Goal: Information Seeking & Learning: Learn about a topic

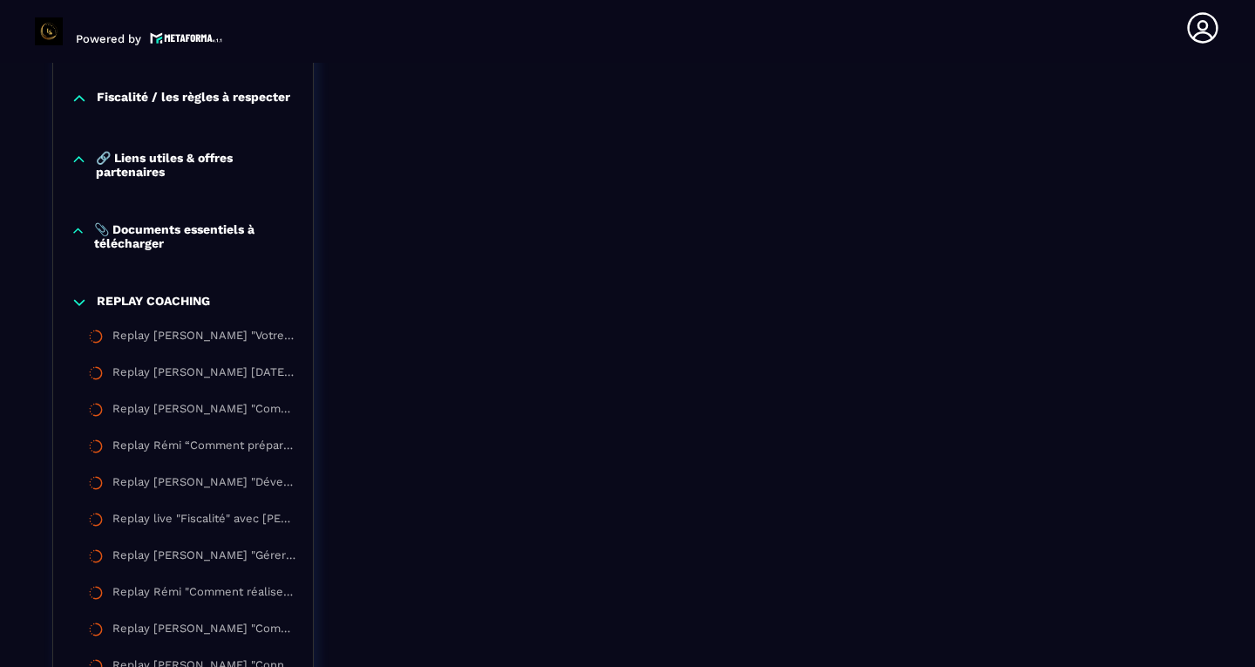
scroll to position [2494, 0]
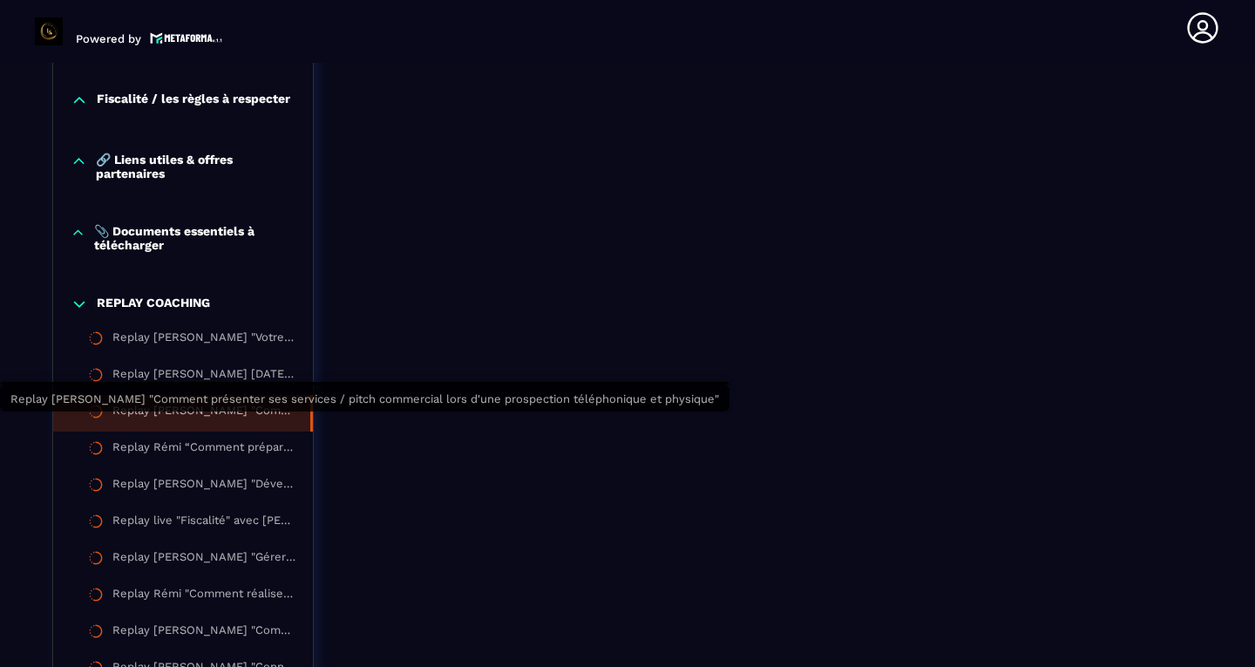
click at [212, 423] on div "Replay [PERSON_NAME] "Comment présenter ses services / pitch commercial lors d'…" at bounding box center [202, 412] width 180 height 19
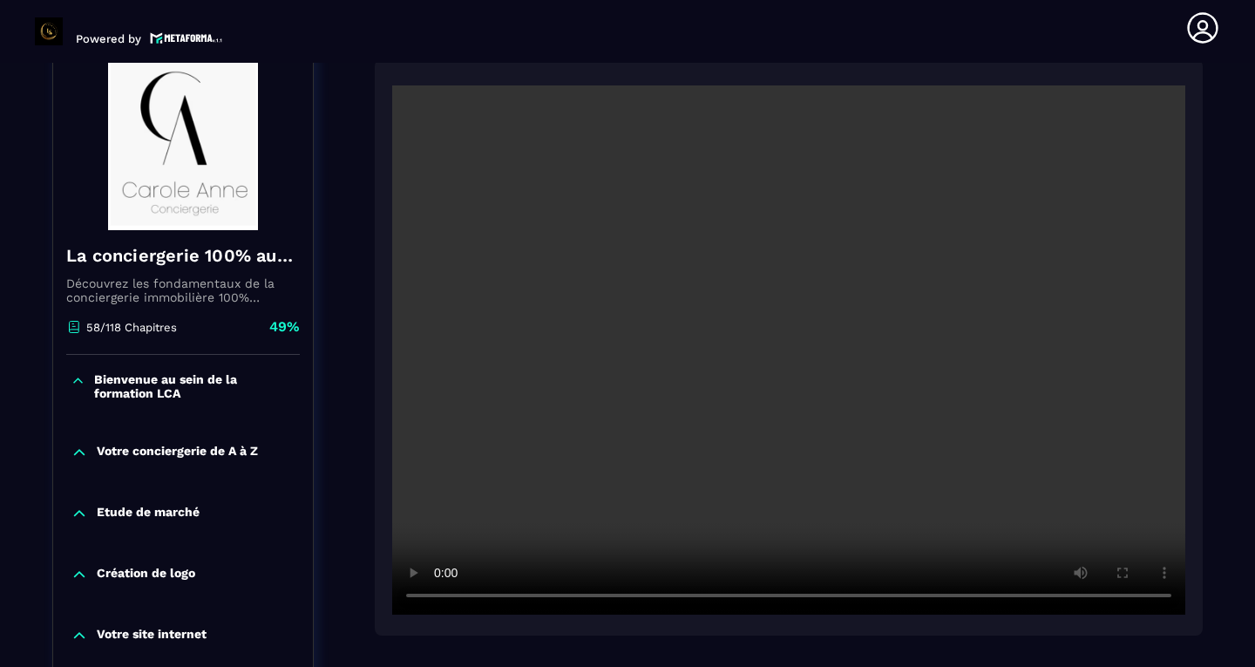
scroll to position [181, 0]
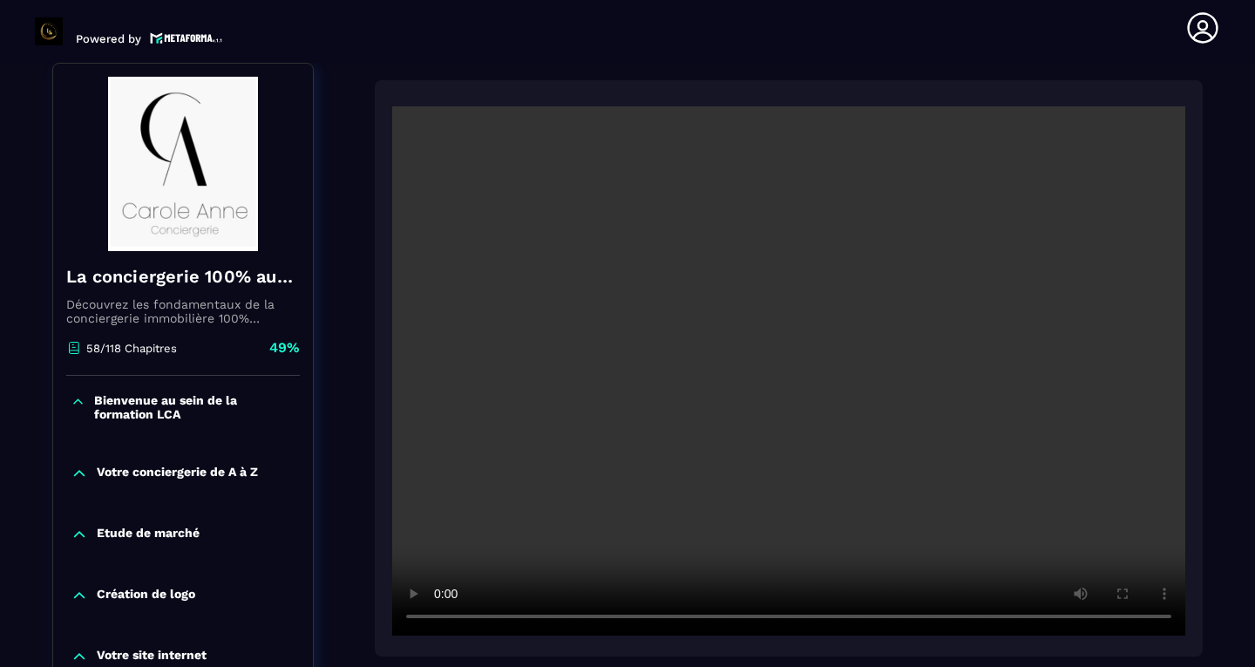
click at [790, 372] on video at bounding box center [788, 370] width 793 height 529
click at [1169, 620] on video at bounding box center [788, 370] width 793 height 529
click at [1166, 613] on video at bounding box center [788, 370] width 793 height 529
click at [1163, 618] on video at bounding box center [788, 370] width 793 height 529
click at [794, 417] on video at bounding box center [788, 370] width 793 height 529
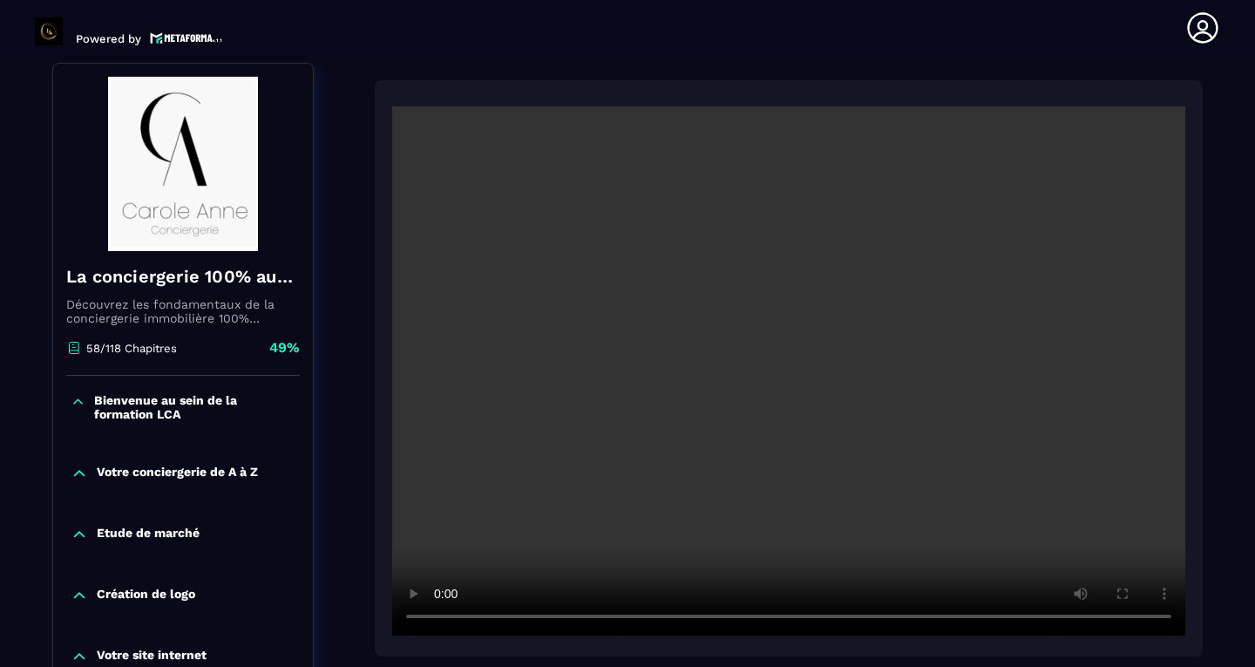
click at [794, 417] on video at bounding box center [788, 370] width 793 height 529
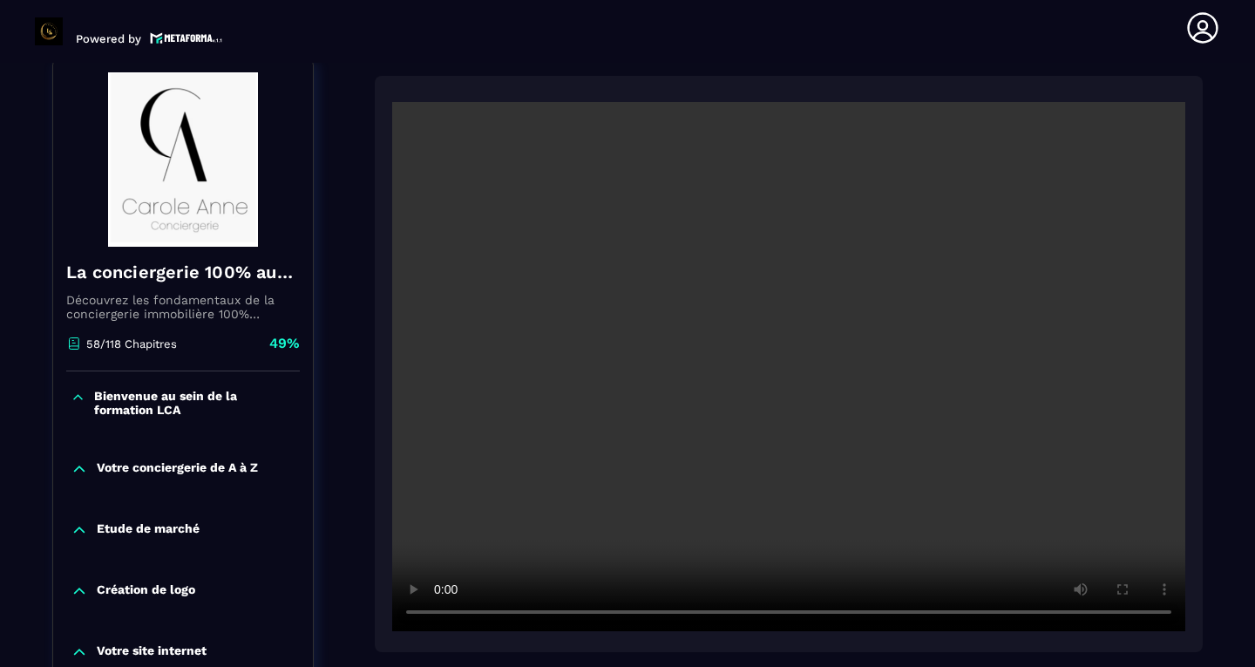
scroll to position [187, 0]
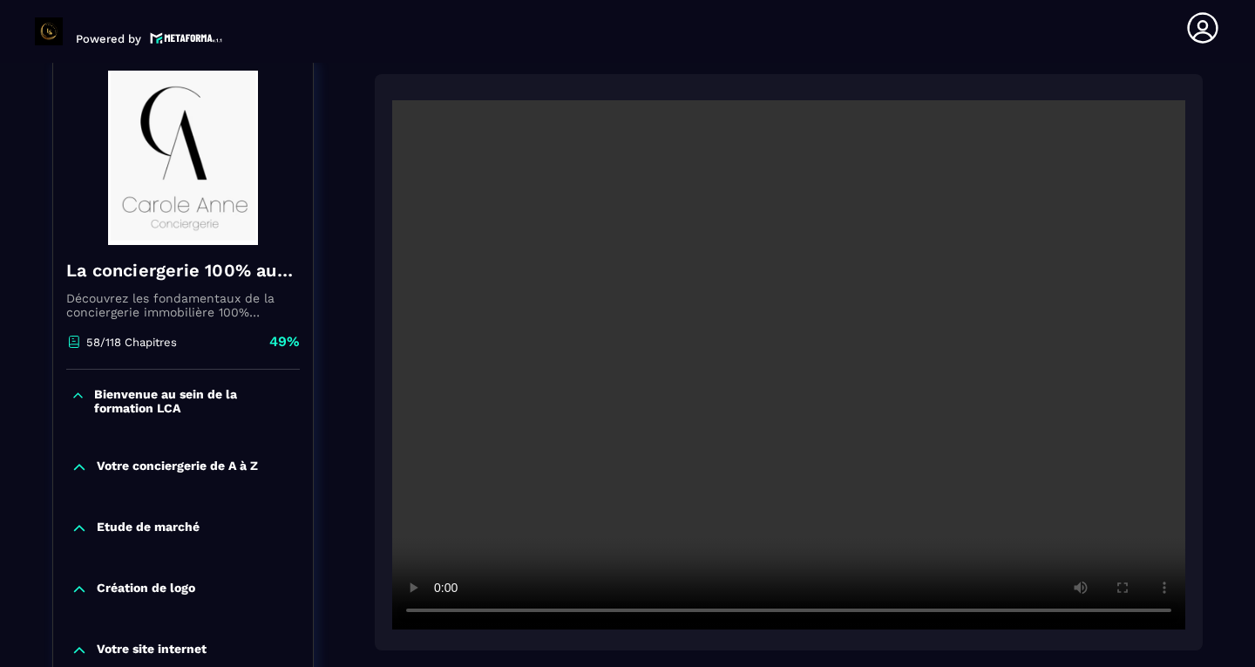
click at [733, 335] on video at bounding box center [788, 364] width 793 height 529
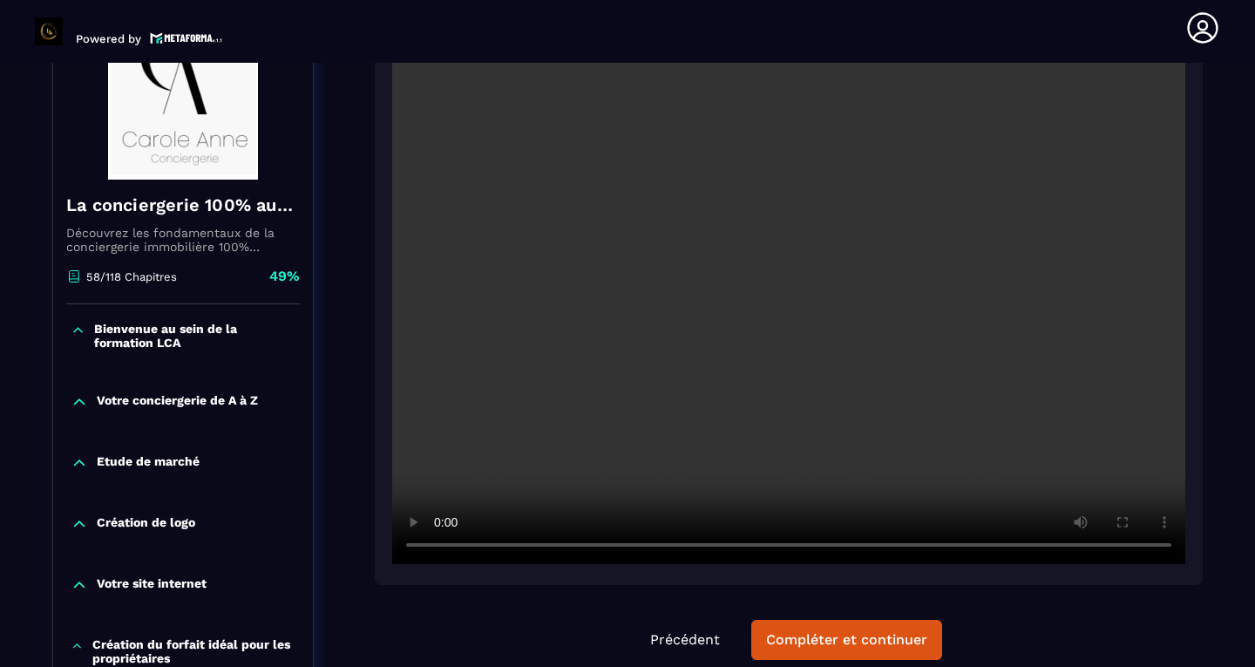
scroll to position [252, 0]
click at [197, 518] on div "Création de logo" at bounding box center [183, 524] width 260 height 17
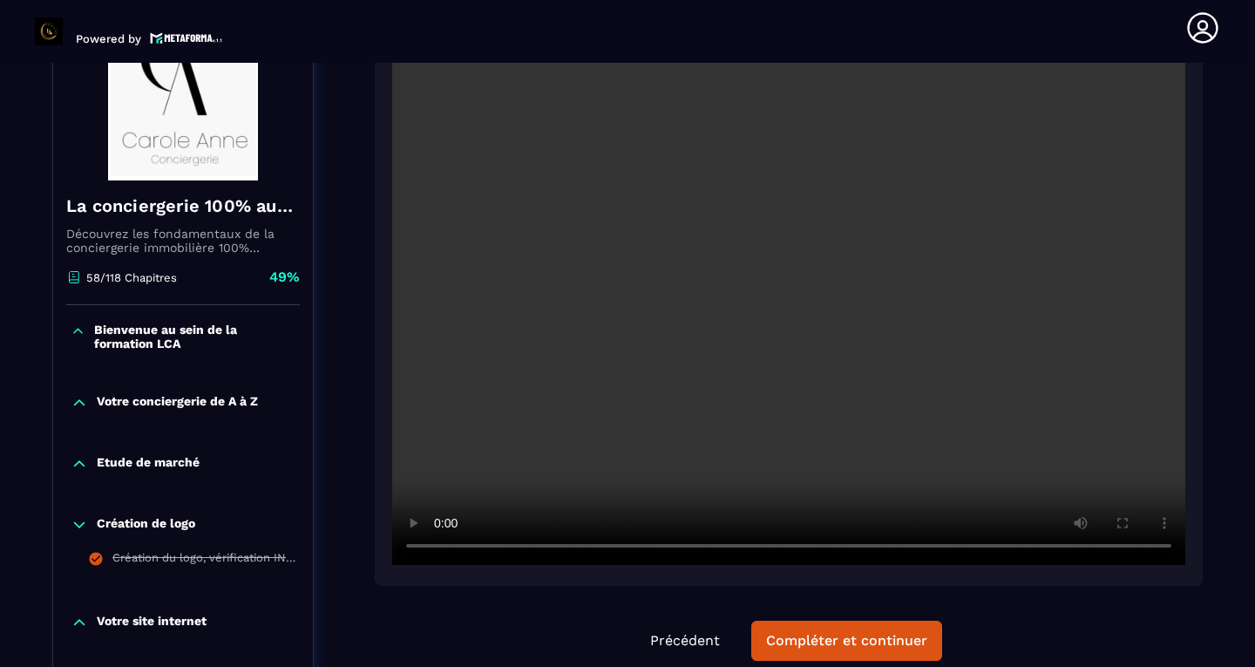
click at [77, 517] on icon at bounding box center [79, 524] width 17 height 17
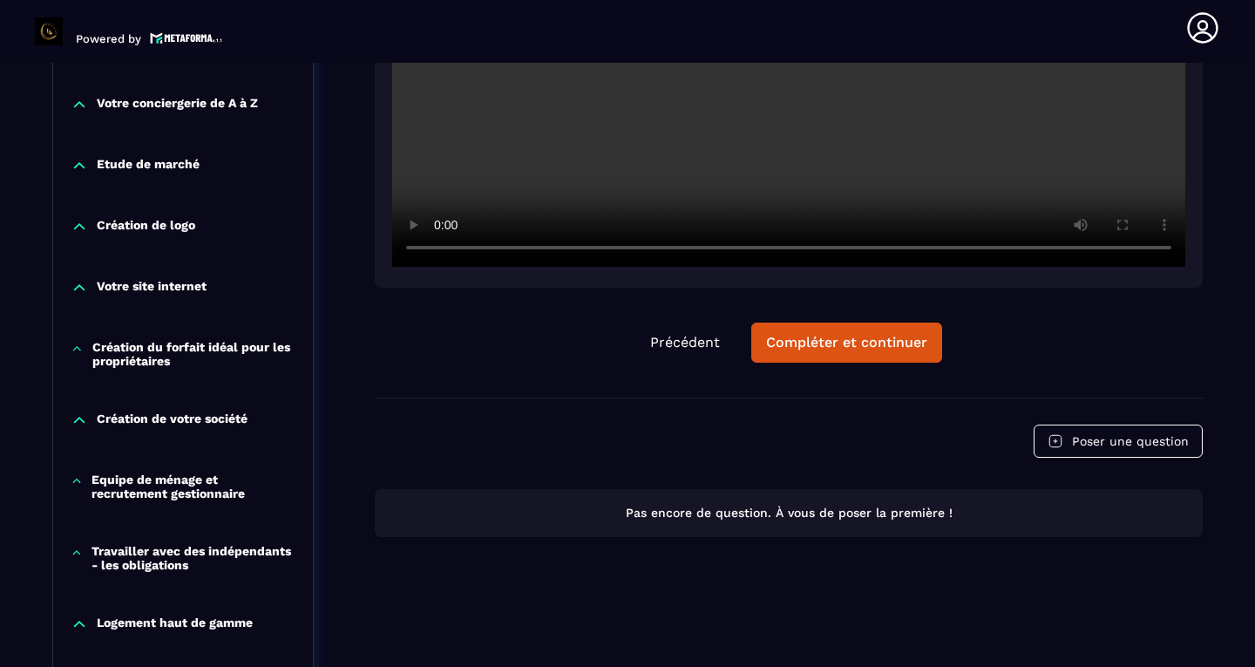
scroll to position [551, 0]
click at [909, 350] on button "Compléter et continuer" at bounding box center [846, 342] width 191 height 40
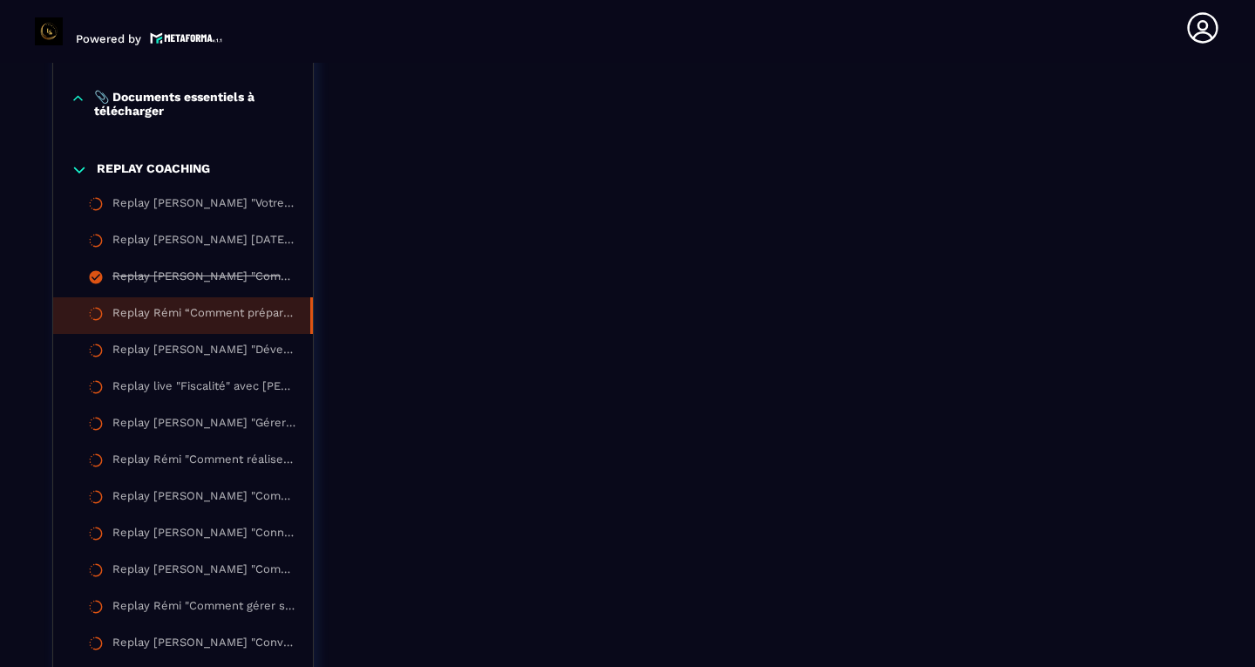
scroll to position [2623, 0]
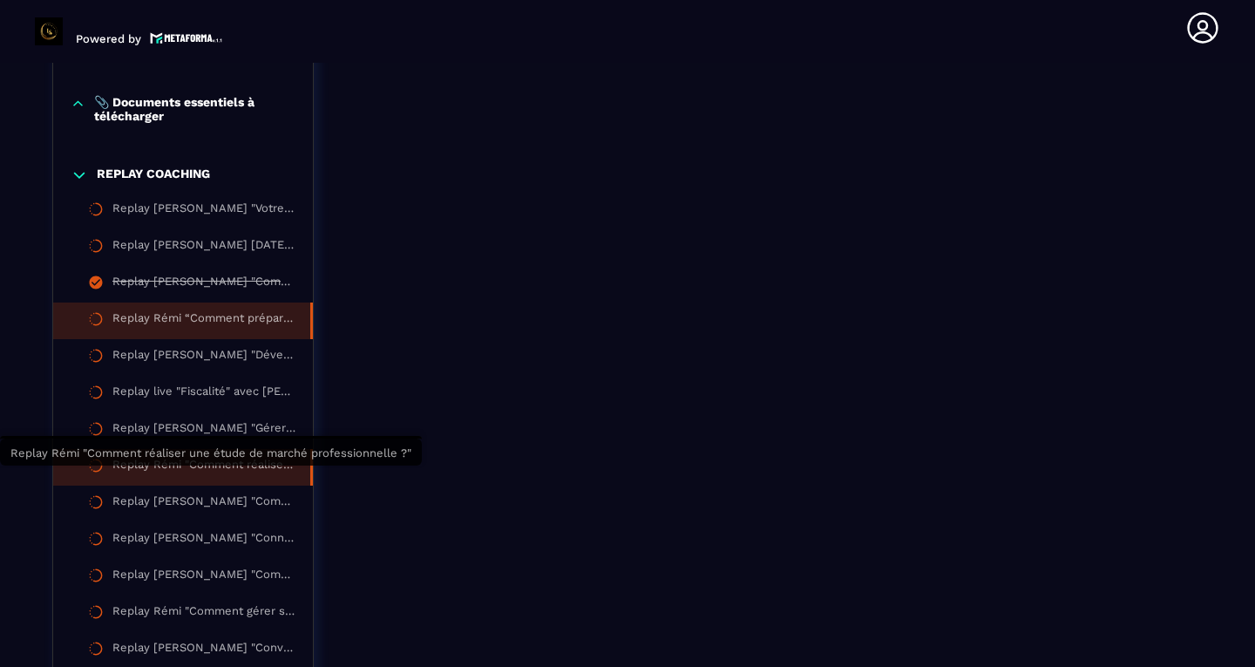
click at [231, 477] on div "Replay Rémi "Comment réaliser une étude de marché professionnelle ?"" at bounding box center [202, 467] width 180 height 19
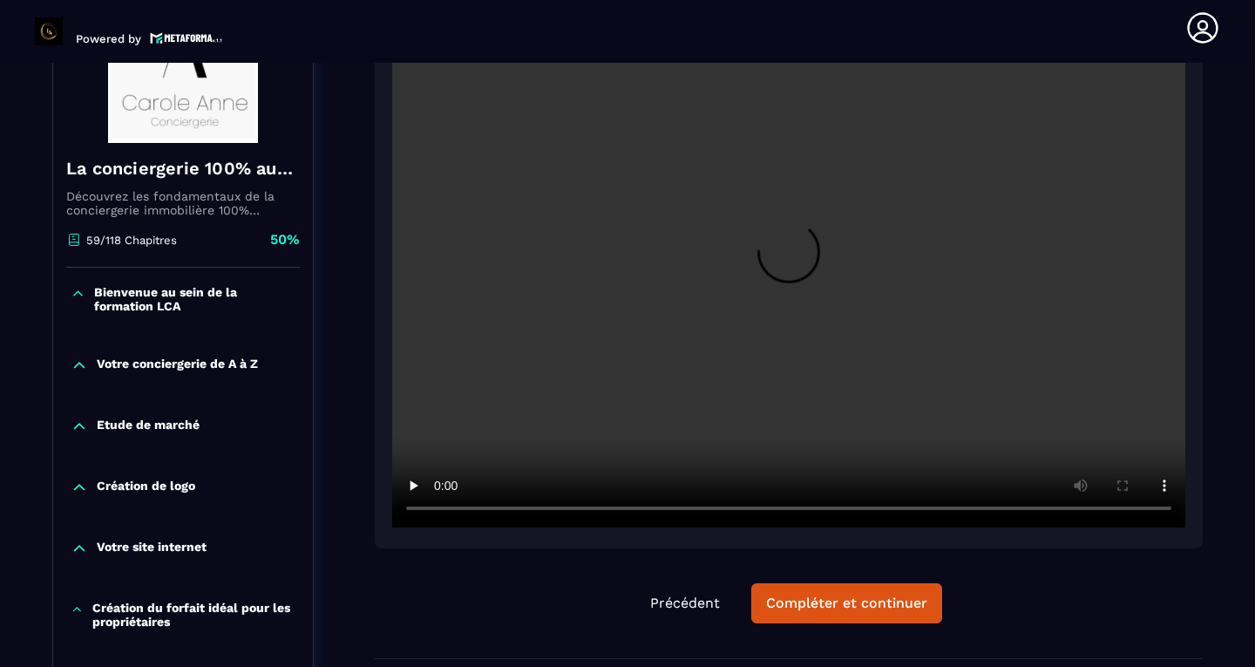
scroll to position [280, 0]
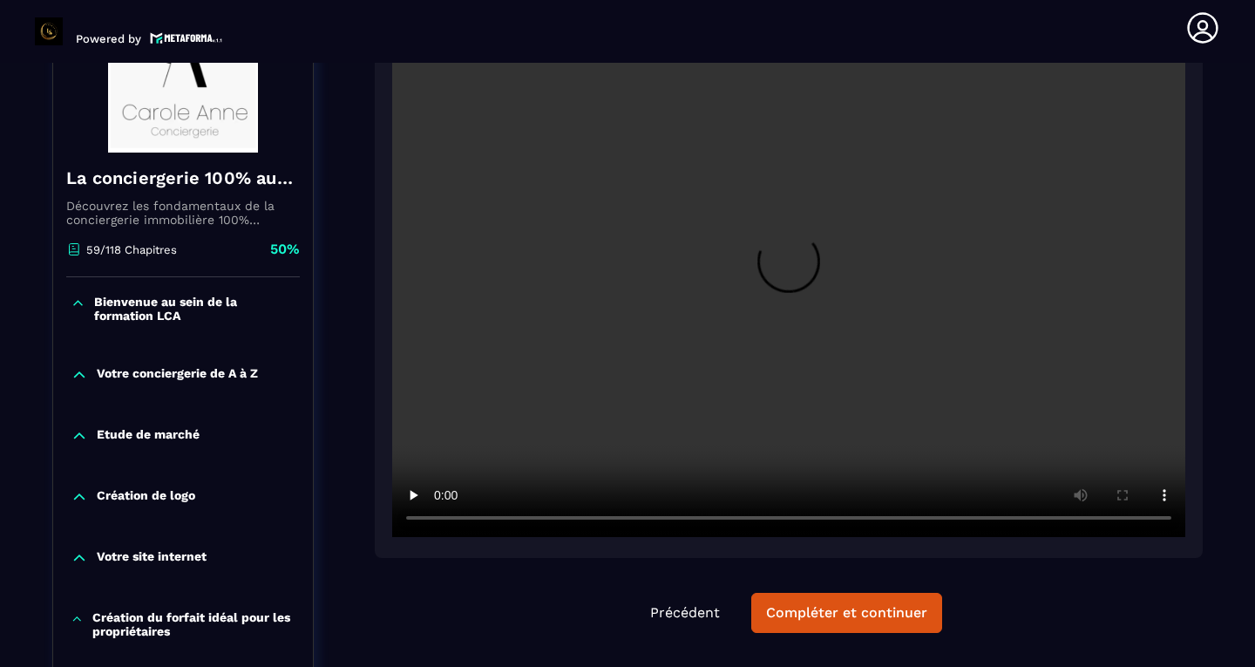
click at [775, 286] on video at bounding box center [788, 272] width 793 height 529
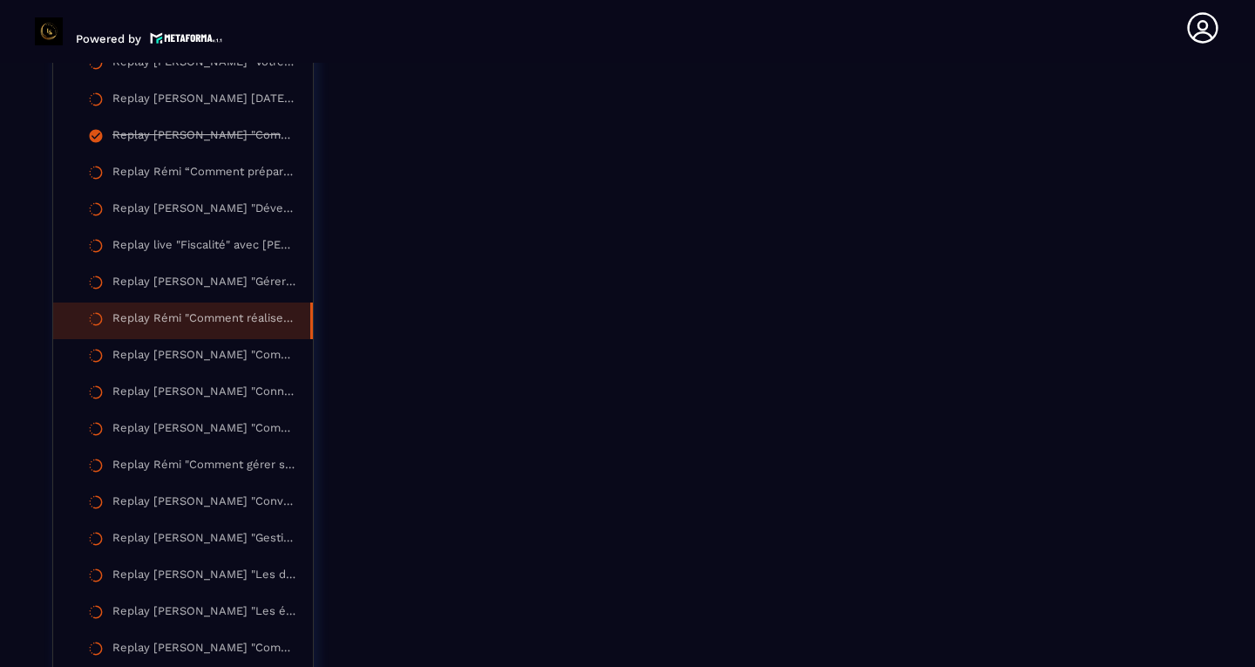
scroll to position [2793, 0]
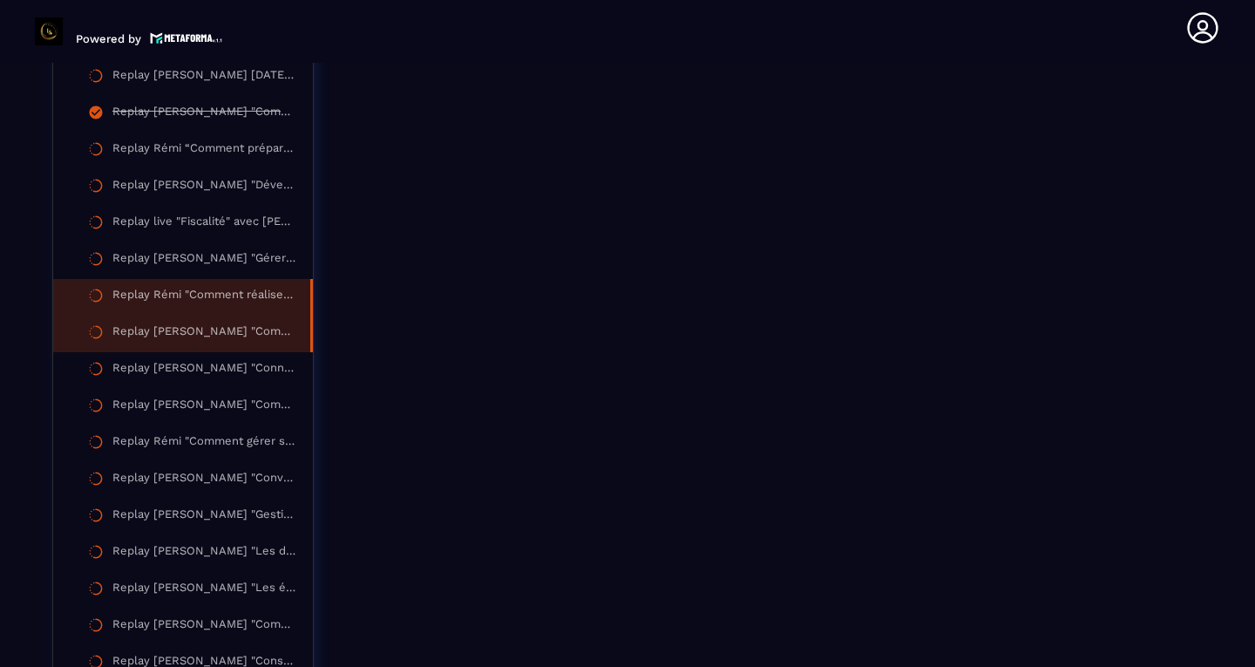
click at [241, 343] on div "Replay [PERSON_NAME] "Comment récupérer ses premiers biens ?"" at bounding box center [202, 333] width 180 height 19
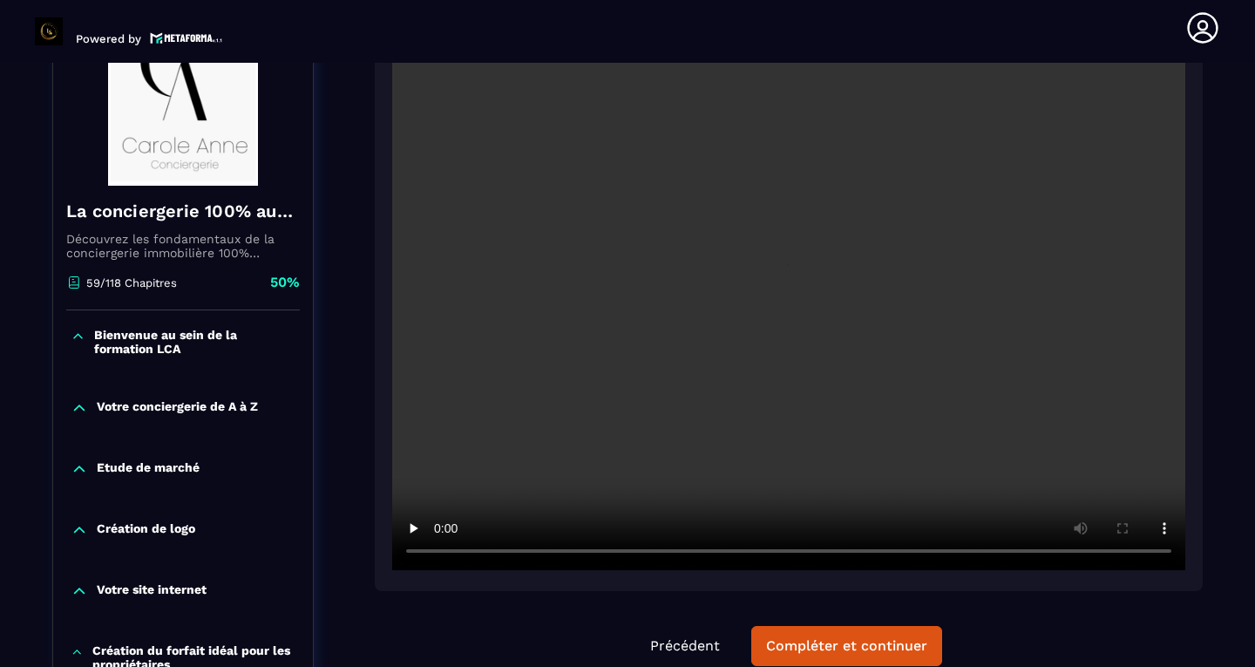
scroll to position [262, 0]
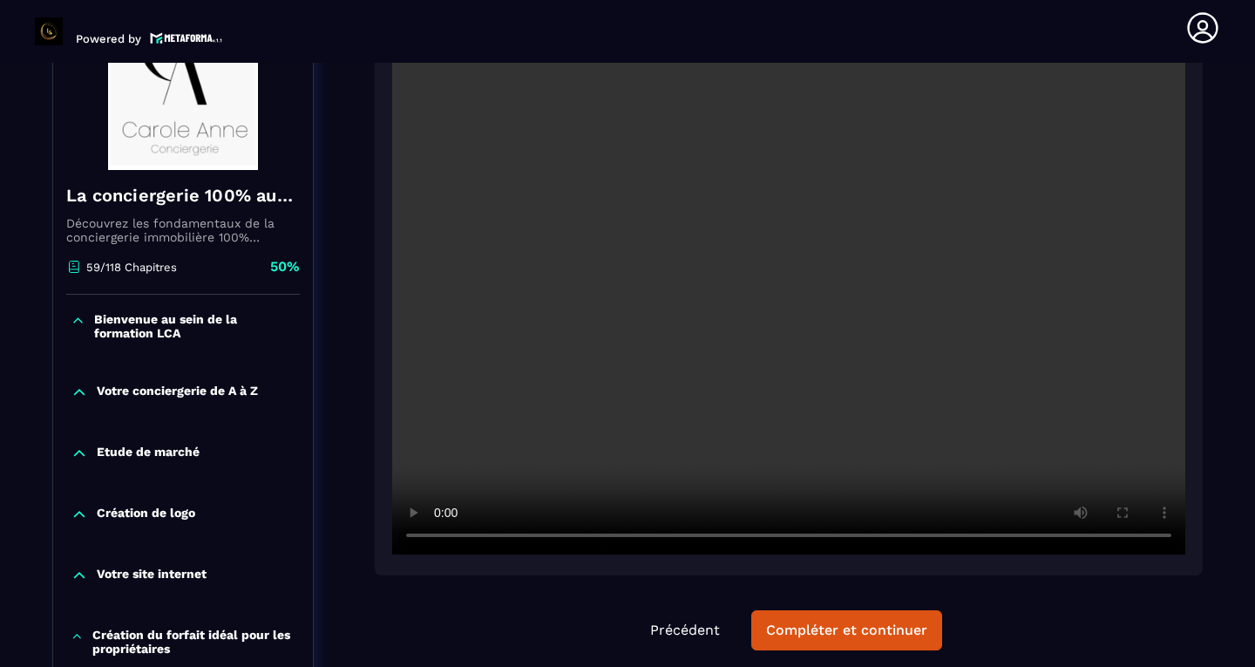
click at [800, 304] on video at bounding box center [788, 289] width 793 height 529
click at [824, 322] on video at bounding box center [788, 289] width 793 height 529
click at [1163, 537] on video at bounding box center [788, 289] width 793 height 529
click at [844, 321] on video at bounding box center [788, 289] width 793 height 529
click at [749, 333] on video at bounding box center [788, 289] width 793 height 529
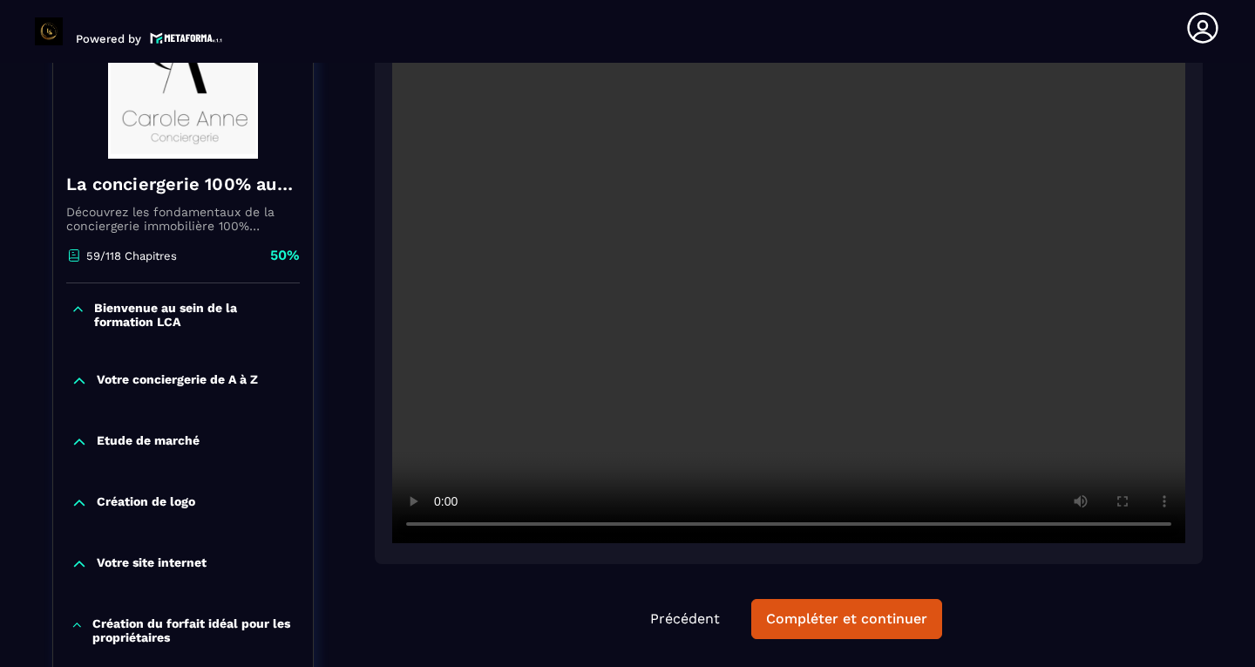
scroll to position [275, 0]
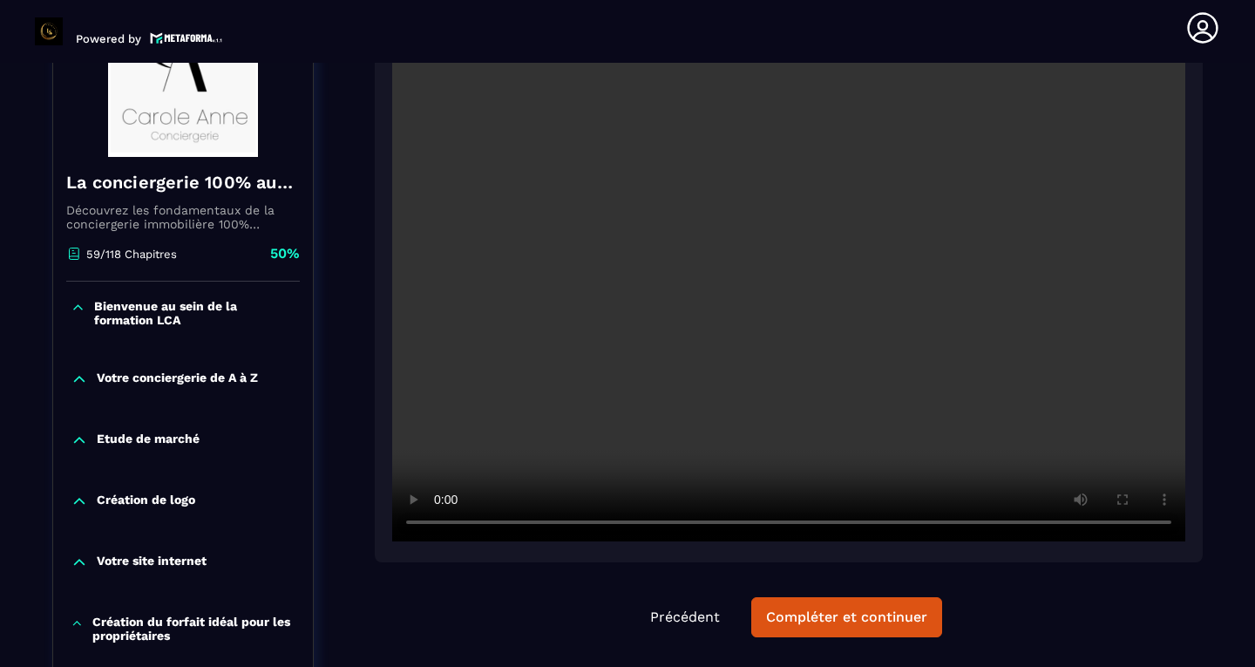
click at [855, 362] on video at bounding box center [788, 276] width 793 height 529
